Goal: Check status

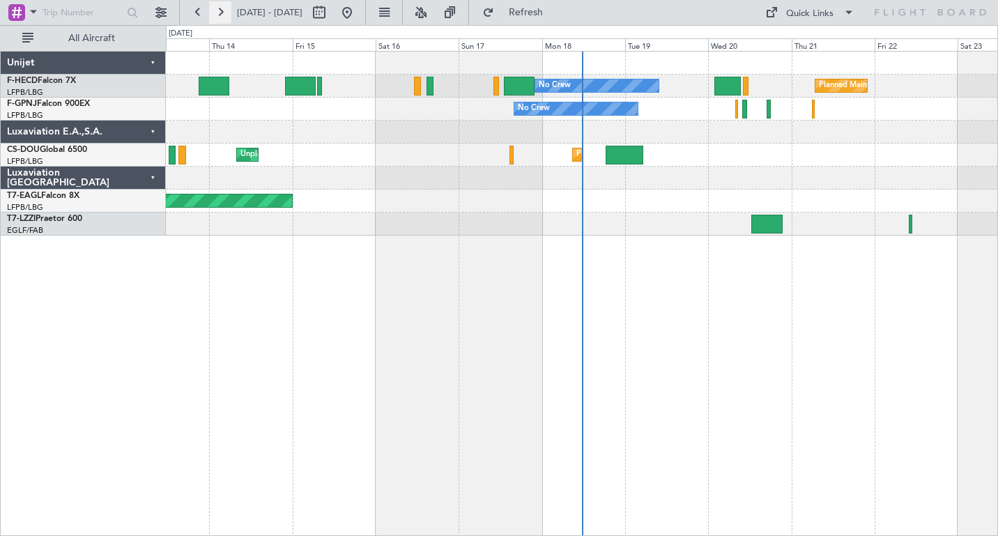
click at [219, 9] on button at bounding box center [220, 12] width 22 height 22
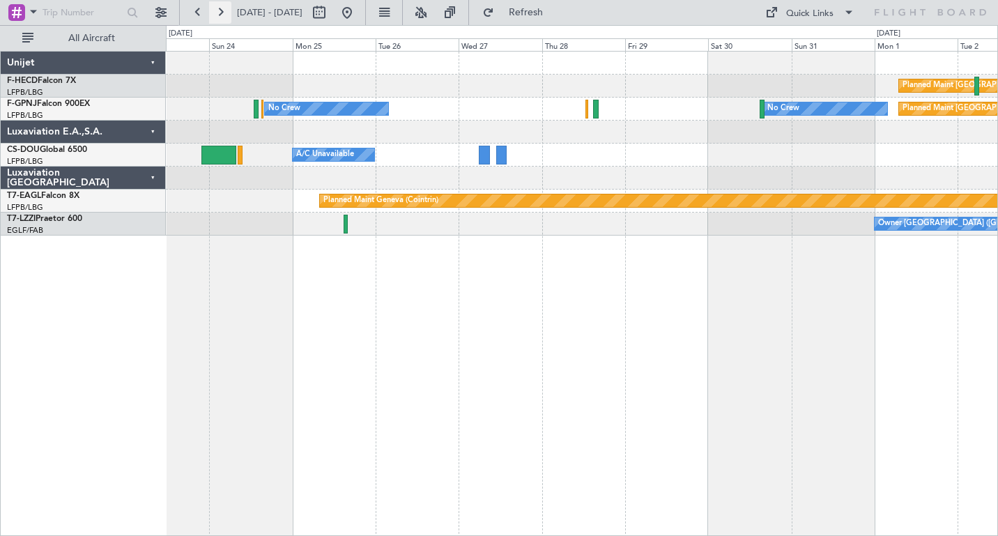
click at [219, 9] on button at bounding box center [220, 12] width 22 height 22
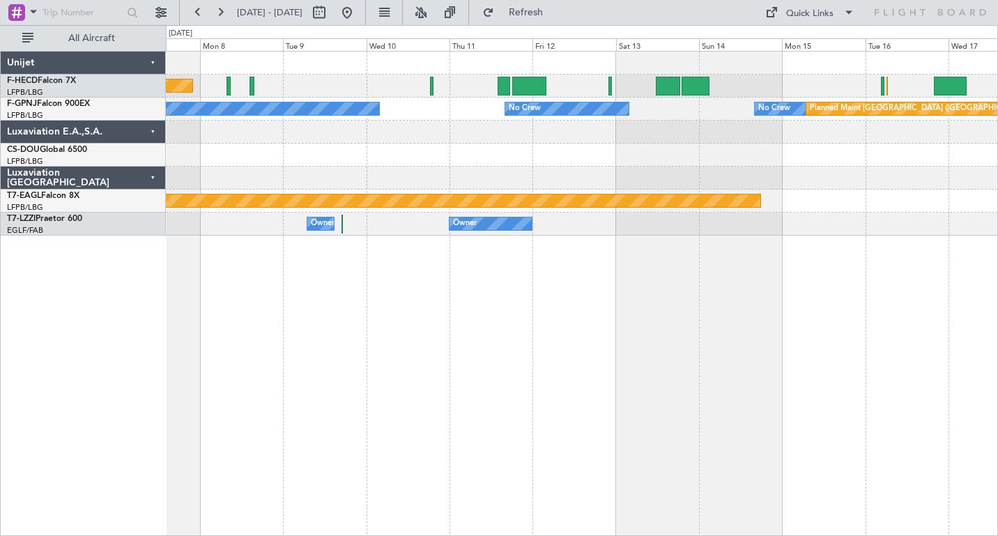
click at [218, 163] on div at bounding box center [582, 155] width 832 height 23
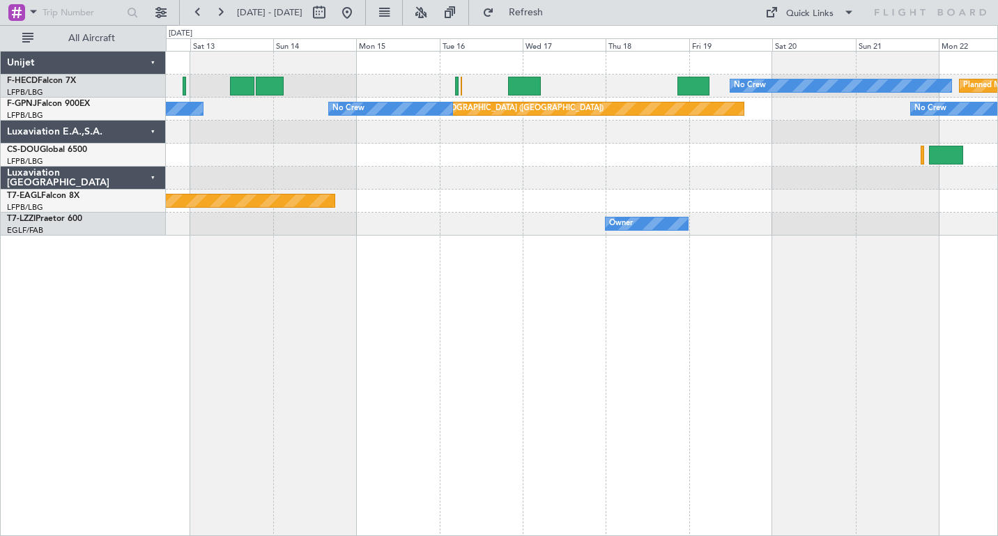
click at [396, 178] on div at bounding box center [582, 178] width 832 height 23
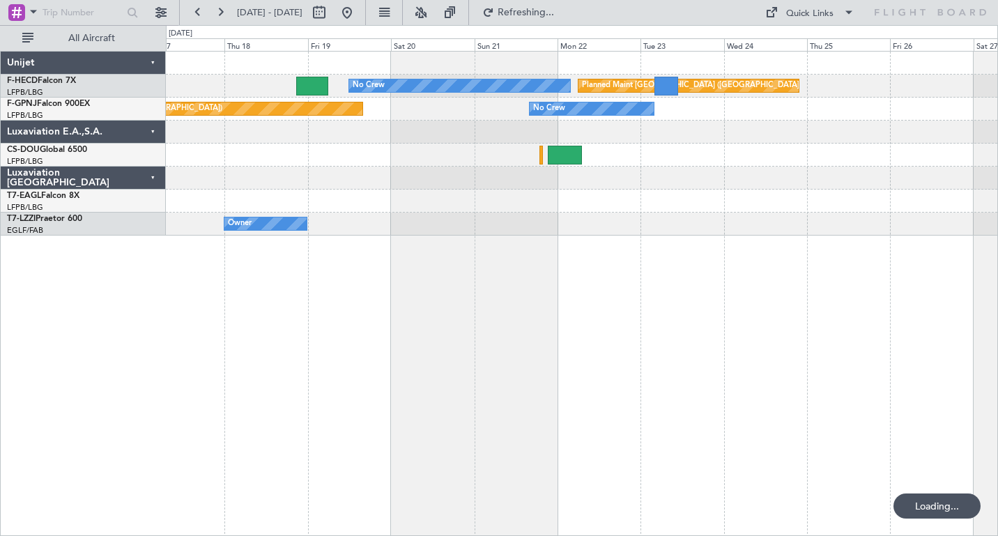
click at [337, 172] on div "No Crew Planned Maint [GEOGRAPHIC_DATA] ([GEOGRAPHIC_DATA]) Planned Maint [GEOG…" at bounding box center [582, 144] width 832 height 184
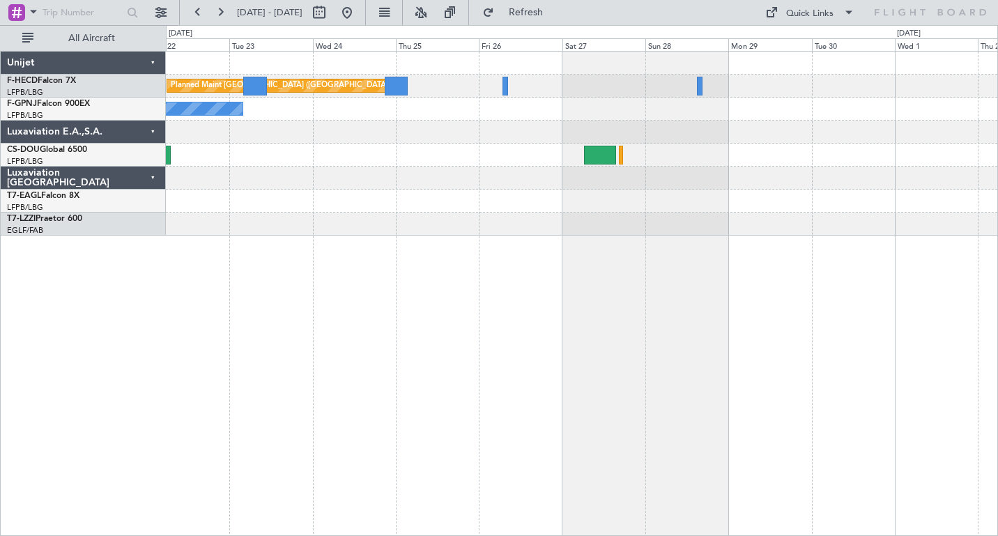
click at [300, 177] on div "Planned Maint [GEOGRAPHIC_DATA] ([GEOGRAPHIC_DATA]) No Crew No Crew" at bounding box center [582, 144] width 832 height 184
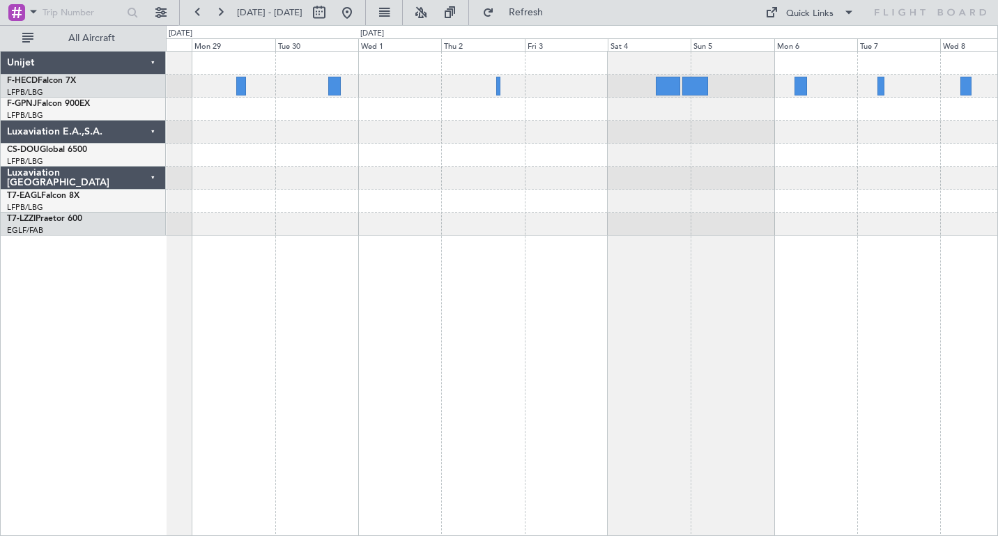
click at [291, 231] on div at bounding box center [582, 144] width 832 height 184
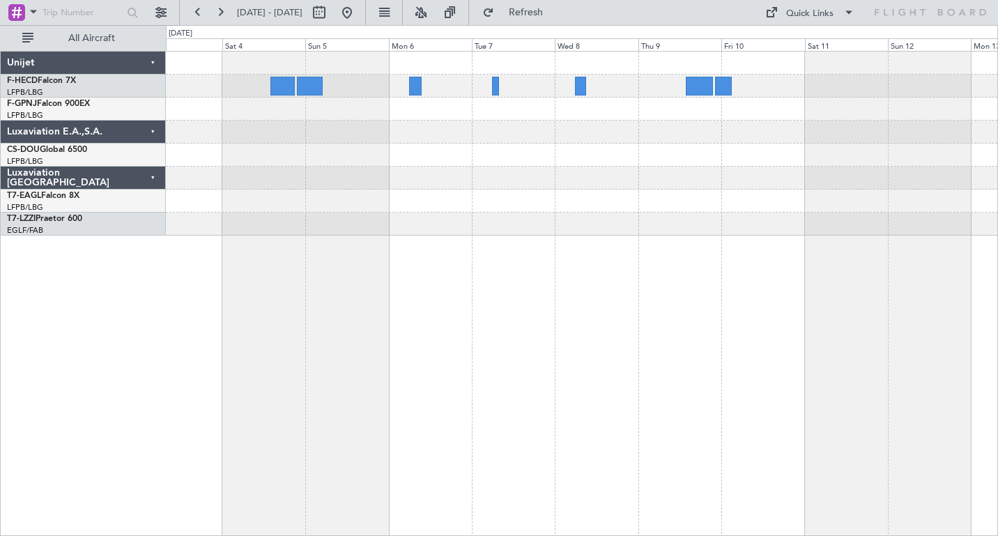
click at [379, 195] on div at bounding box center [582, 144] width 832 height 184
click at [437, 363] on div at bounding box center [582, 293] width 833 height 485
click at [197, 9] on button at bounding box center [198, 12] width 22 height 22
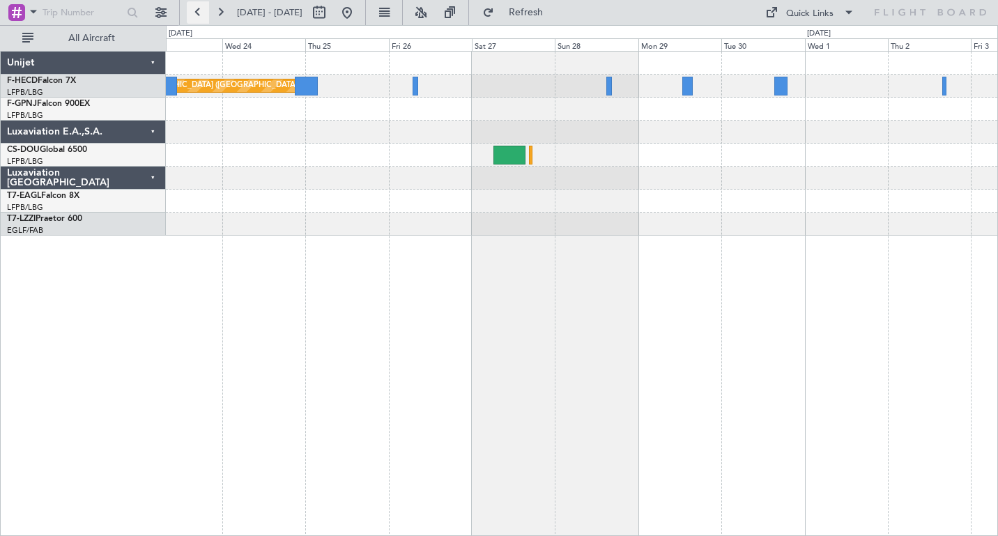
click at [192, 13] on button at bounding box center [198, 12] width 22 height 22
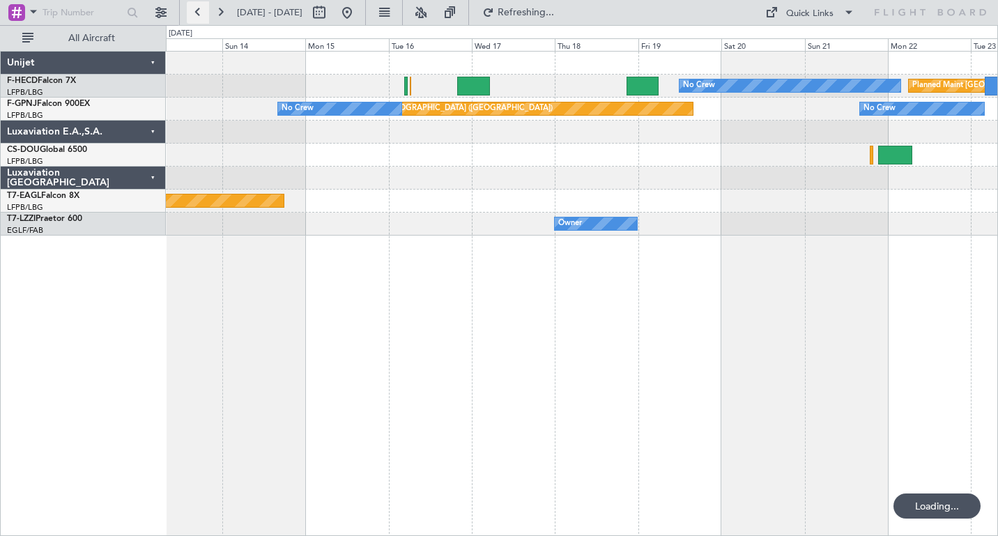
click at [192, 13] on button at bounding box center [198, 12] width 22 height 22
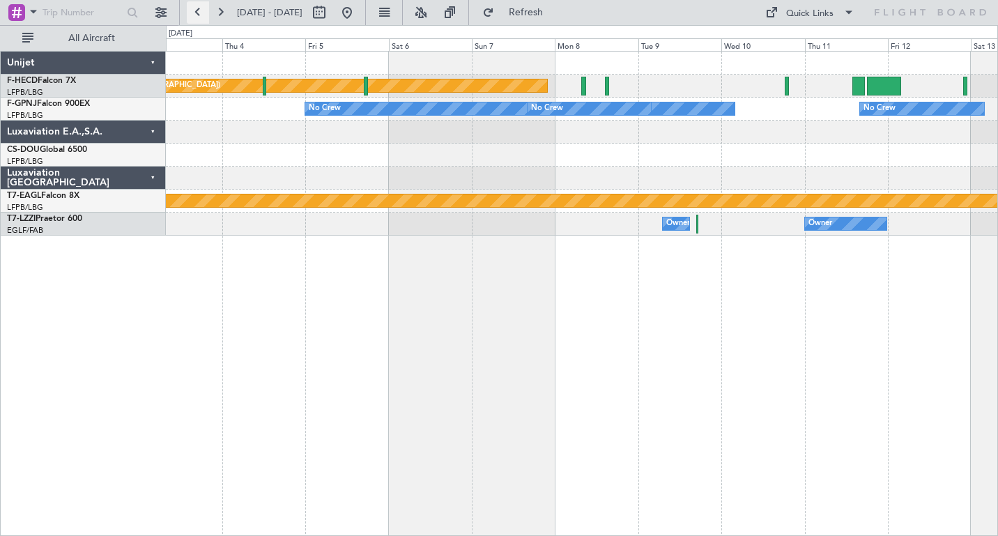
click at [192, 13] on button at bounding box center [198, 12] width 22 height 22
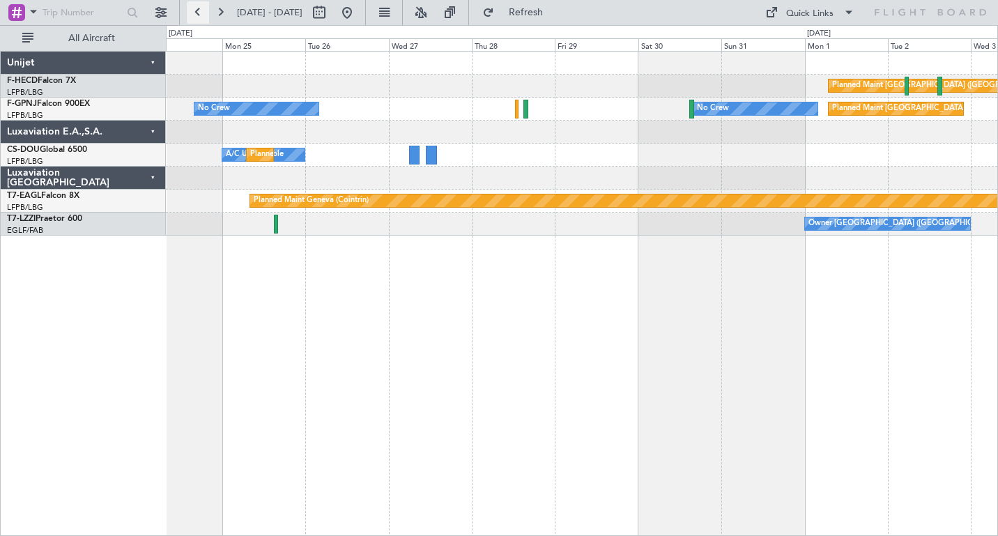
click at [192, 13] on button at bounding box center [198, 12] width 22 height 22
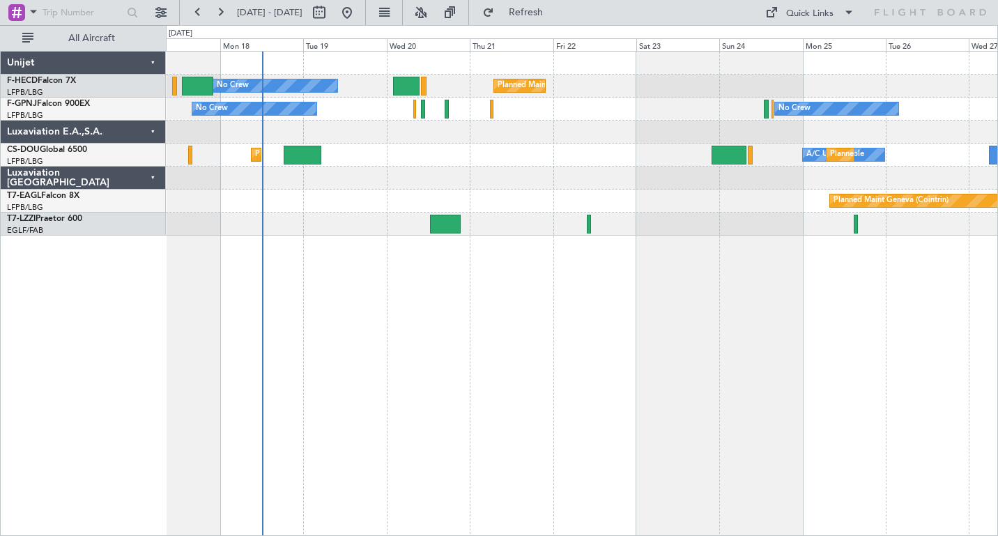
click at [519, 157] on div "Planned Maint [GEOGRAPHIC_DATA] ([GEOGRAPHIC_DATA]) A/C Unavailable Planned Mai…" at bounding box center [582, 155] width 832 height 23
